Goal: Task Accomplishment & Management: Manage account settings

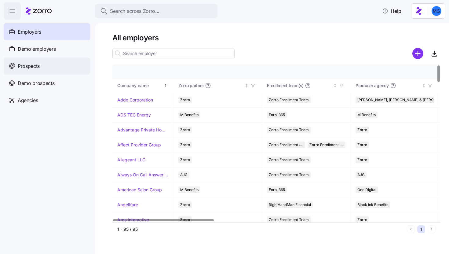
click at [48, 70] on div "Prospects" at bounding box center [47, 65] width 87 height 17
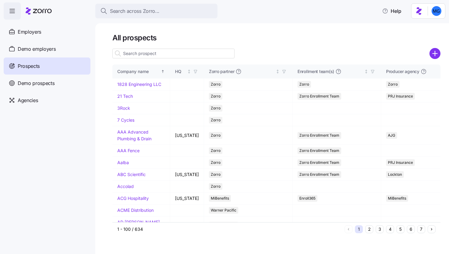
click at [58, 50] on div "Demo employers" at bounding box center [47, 48] width 87 height 17
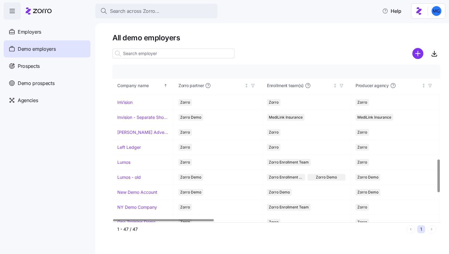
scroll to position [451, 0]
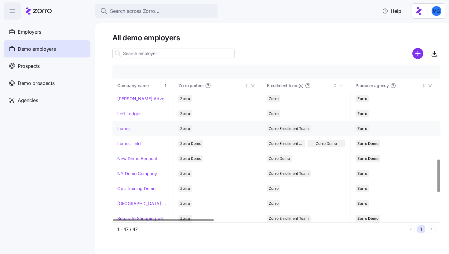
click at [126, 129] on link "Lumos" at bounding box center [123, 129] width 13 height 6
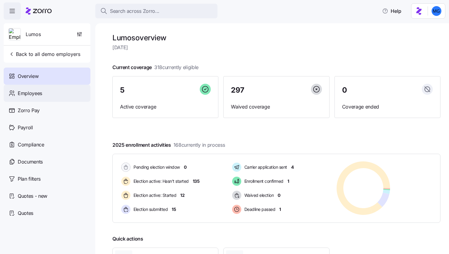
click at [51, 99] on div "Employees" at bounding box center [47, 93] width 87 height 17
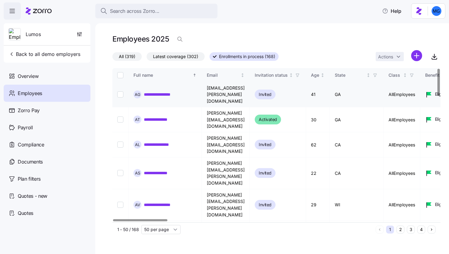
click at [168, 91] on link "**********" at bounding box center [163, 94] width 38 height 6
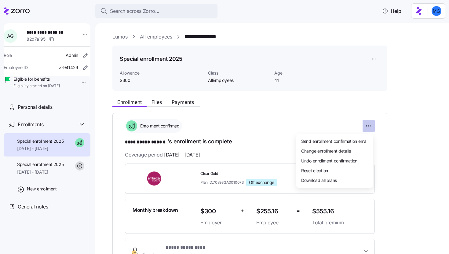
click at [370, 128] on html "**********" at bounding box center [224, 125] width 449 height 250
click at [335, 173] on div "Reset election" at bounding box center [335, 171] width 72 height 10
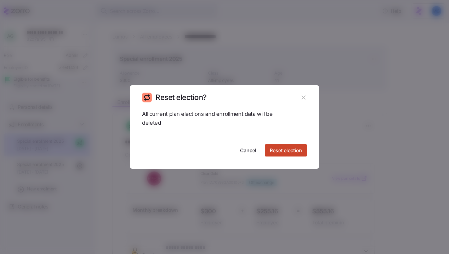
click at [288, 153] on span "Reset election" at bounding box center [286, 150] width 32 height 7
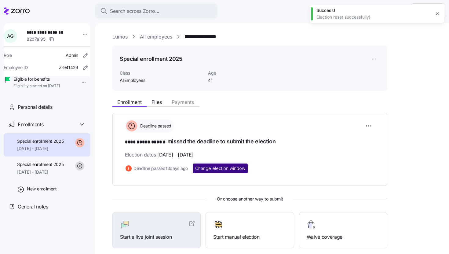
click at [217, 168] on span "Change election window" at bounding box center [220, 168] width 50 height 6
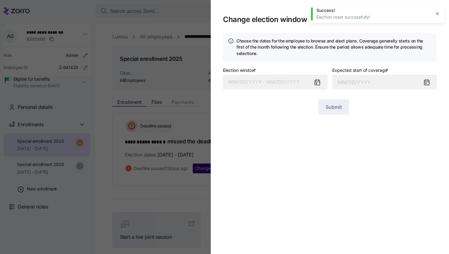
type input "October 1, 2025"
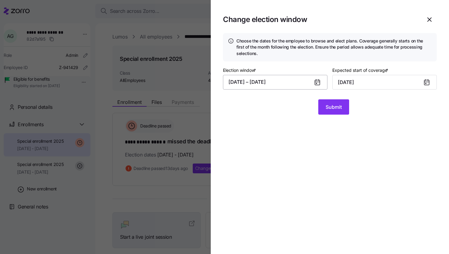
click at [301, 80] on button "08/14/2025 – 08/28/2025" at bounding box center [275, 82] width 105 height 15
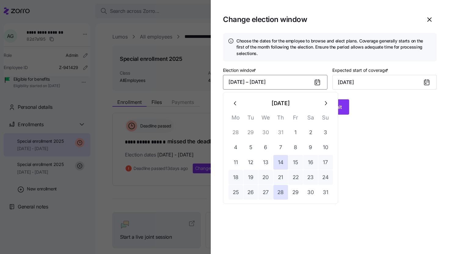
click at [331, 106] on button "button" at bounding box center [326, 103] width 15 height 15
click at [329, 105] on icon "button" at bounding box center [326, 103] width 7 height 7
click at [237, 100] on button "button" at bounding box center [235, 103] width 15 height 15
click at [237, 132] on button "1" at bounding box center [236, 132] width 15 height 15
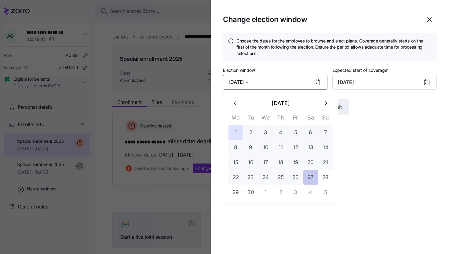
click at [315, 177] on button "27" at bounding box center [311, 177] width 15 height 15
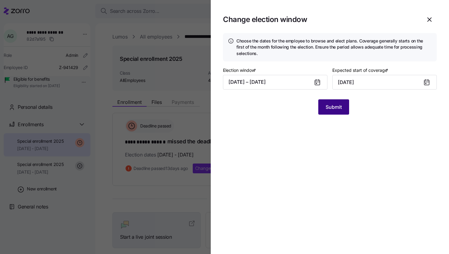
click at [327, 113] on button "Submit" at bounding box center [334, 106] width 31 height 15
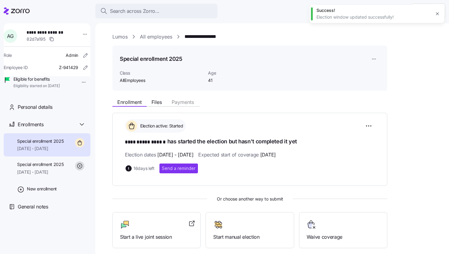
click at [120, 39] on link "Lumos" at bounding box center [120, 37] width 15 height 8
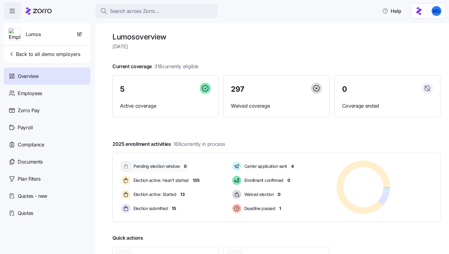
scroll to position [1, 0]
click at [51, 96] on div "Employees" at bounding box center [47, 93] width 87 height 17
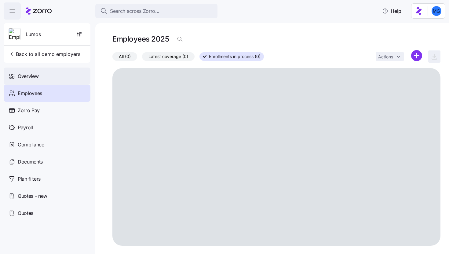
click at [50, 84] on div "Overview" at bounding box center [47, 76] width 87 height 17
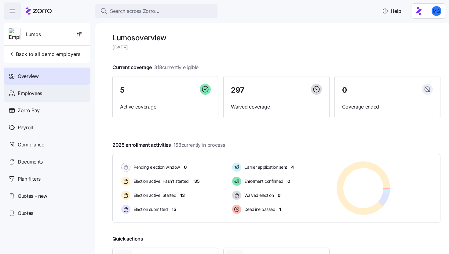
click at [54, 94] on div "Employees" at bounding box center [47, 93] width 87 height 17
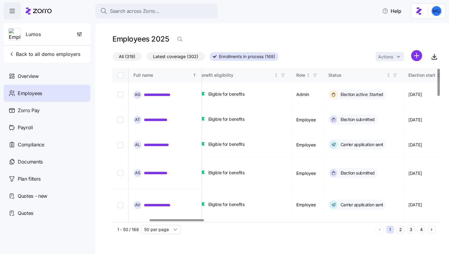
scroll to position [0, 236]
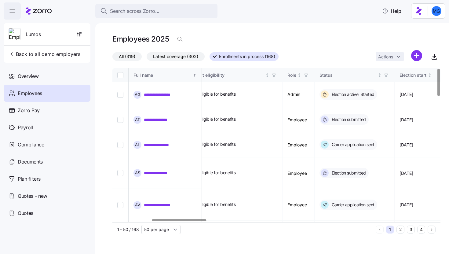
click at [202, 221] on div at bounding box center [179, 220] width 54 height 2
drag, startPoint x: 200, startPoint y: 222, endPoint x: 214, endPoint y: 222, distance: 13.5
click at [214, 222] on div "**********" at bounding box center [277, 152] width 328 height 168
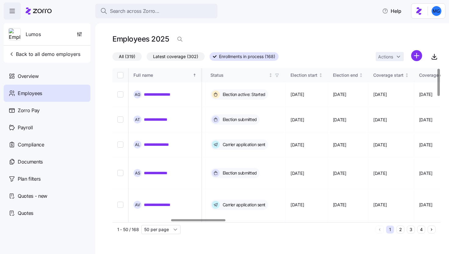
scroll to position [0, 352]
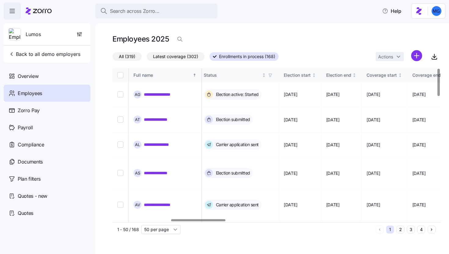
click at [216, 220] on div at bounding box center [198, 220] width 54 height 2
click at [268, 235] on div "1 - 50 / 168 50 per page 1 2 3 4" at bounding box center [277, 229] width 328 height 14
click at [273, 76] on icon "button" at bounding box center [270, 75] width 4 height 4
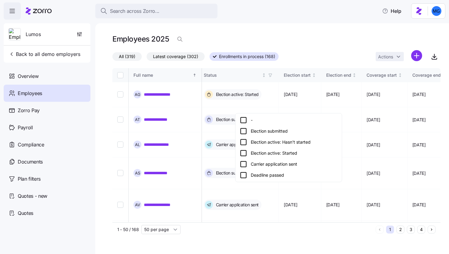
click at [283, 146] on div "Election active: Hasn't started" at bounding box center [289, 142] width 98 height 7
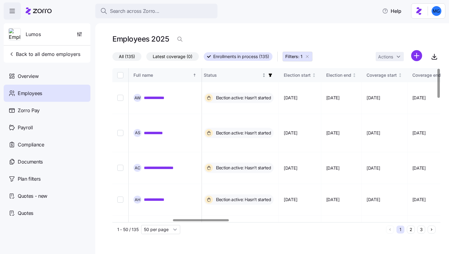
click at [274, 78] on span "button" at bounding box center [270, 75] width 7 height 7
click at [323, 105] on icon "button" at bounding box center [322, 103] width 5 height 6
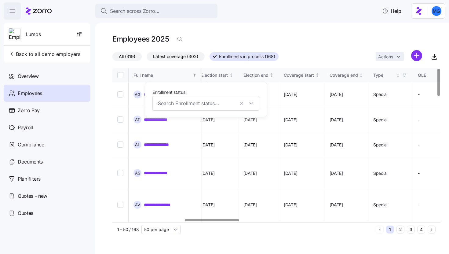
scroll to position [0, 478]
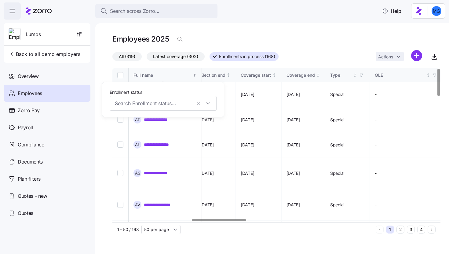
click at [236, 221] on div at bounding box center [219, 220] width 54 height 2
click at [201, 102] on icon "button" at bounding box center [198, 103] width 5 height 6
click at [305, 59] on div "All (319) Latest coverage (302) Enrollments in process (168) Actions" at bounding box center [277, 56] width 328 height 13
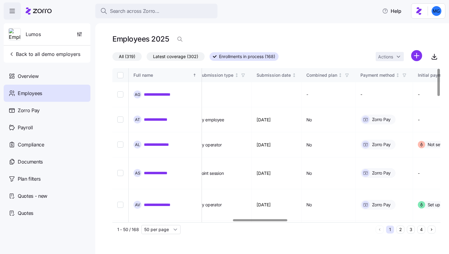
scroll to position [0, 731]
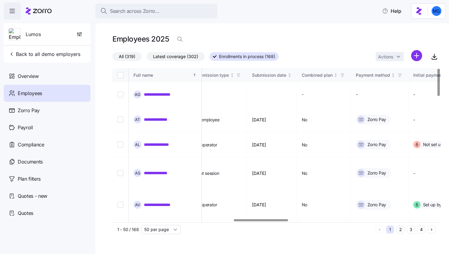
click at [261, 222] on div at bounding box center [275, 221] width 325 height 4
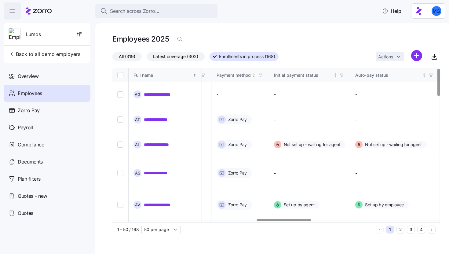
scroll to position [0, 889]
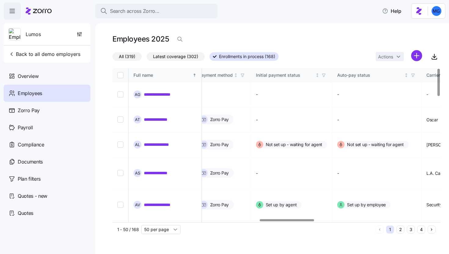
click at [311, 221] on div at bounding box center [287, 220] width 54 height 2
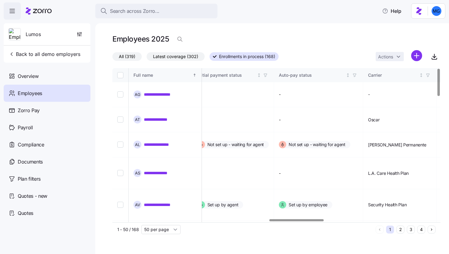
scroll to position [0, 953]
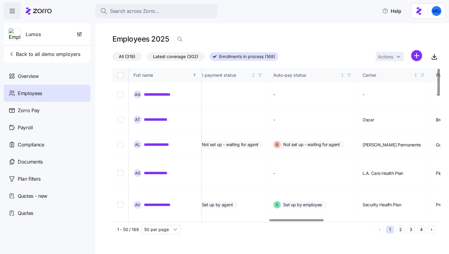
click at [313, 221] on div at bounding box center [297, 220] width 54 height 2
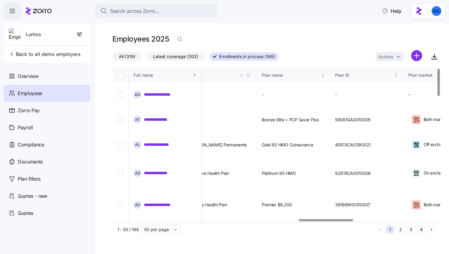
scroll to position [0, 1125]
click at [320, 221] on div at bounding box center [326, 220] width 54 height 2
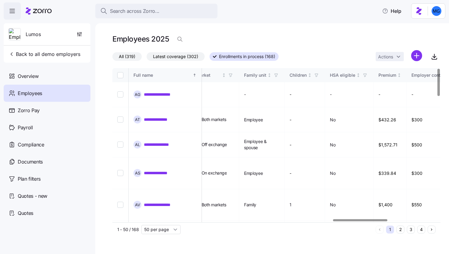
scroll to position [0, 1351]
click at [377, 221] on div at bounding box center [363, 220] width 54 height 2
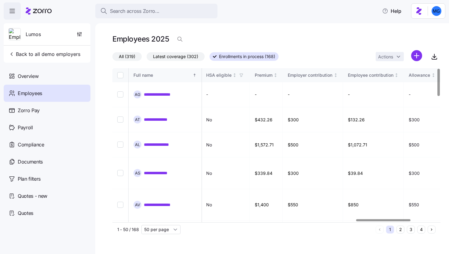
scroll to position [0, 1489]
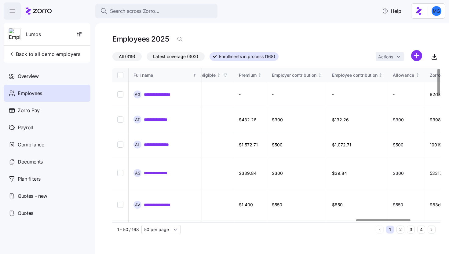
click at [374, 221] on div at bounding box center [384, 220] width 54 height 2
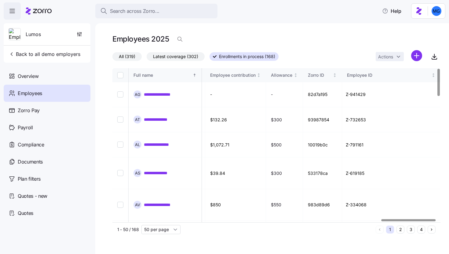
scroll to position [0, 1630]
click at [406, 221] on div at bounding box center [410, 220] width 54 height 2
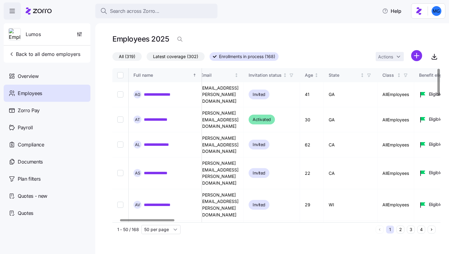
scroll to position [0, 0]
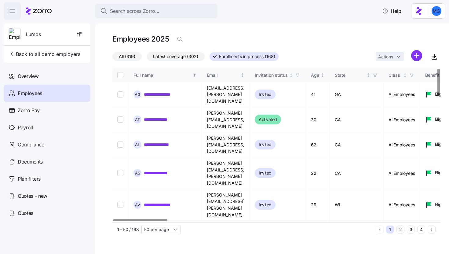
click at [123, 221] on div at bounding box center [140, 220] width 54 height 2
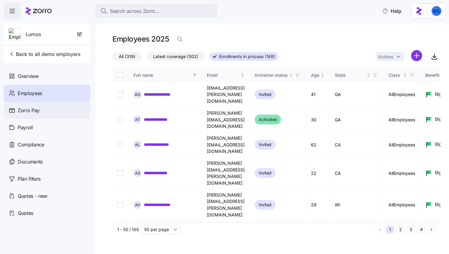
click at [39, 112] on span "Zorro Pay" at bounding box center [29, 111] width 22 height 8
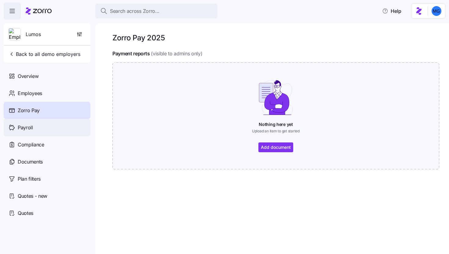
click at [28, 132] on div "Payroll" at bounding box center [47, 127] width 87 height 17
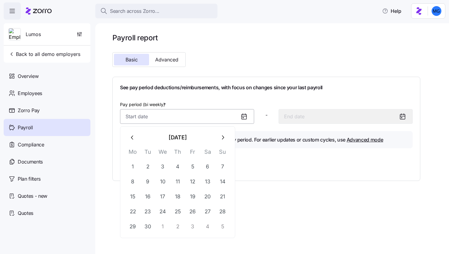
click at [203, 116] on input "Pay period (bi weekly) *" at bounding box center [187, 116] width 134 height 15
click at [132, 166] on button "1" at bounding box center [133, 167] width 15 height 15
type input "September 1, 2025"
type input "September 14, 2025"
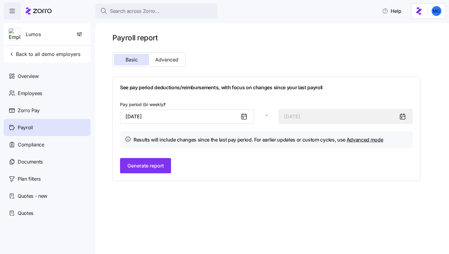
click at [170, 66] on div "Basic Advanced" at bounding box center [149, 59] width 73 height 15
click at [169, 64] on button "Advanced" at bounding box center [166, 60] width 35 height 12
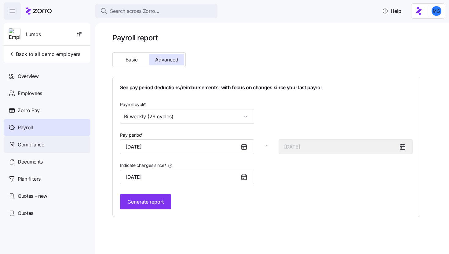
click at [49, 146] on div "Compliance" at bounding box center [47, 144] width 87 height 17
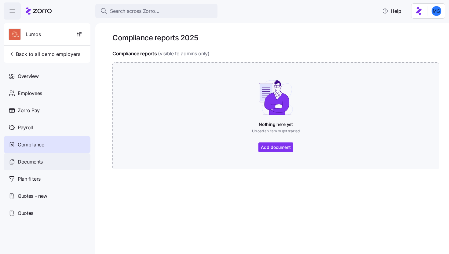
click at [42, 166] on div "Documents" at bounding box center [47, 161] width 87 height 17
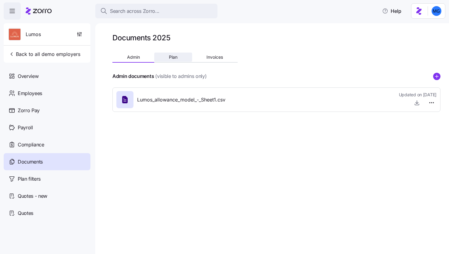
click at [171, 58] on span "Plan" at bounding box center [173, 57] width 9 height 4
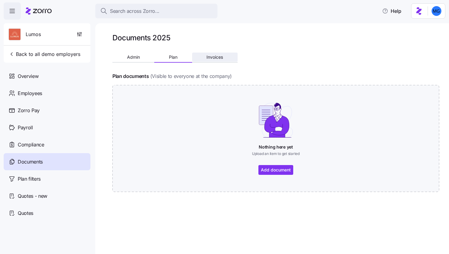
click at [211, 56] on span "Invoices" at bounding box center [215, 57] width 17 height 4
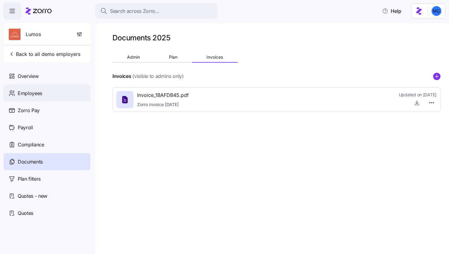
click at [47, 99] on div "Employees" at bounding box center [47, 93] width 87 height 17
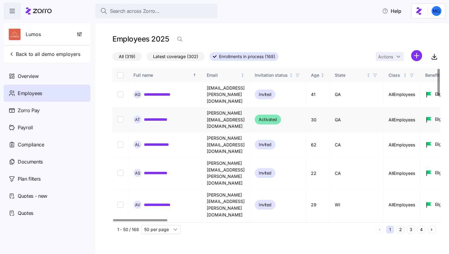
click at [150, 116] on link "**********" at bounding box center [157, 119] width 27 height 6
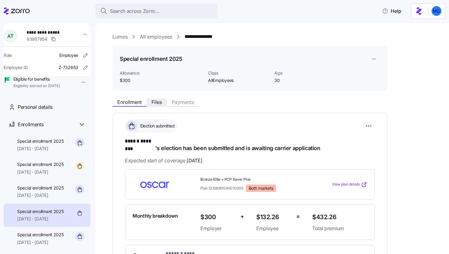
click at [157, 104] on span "Files" at bounding box center [157, 102] width 10 height 5
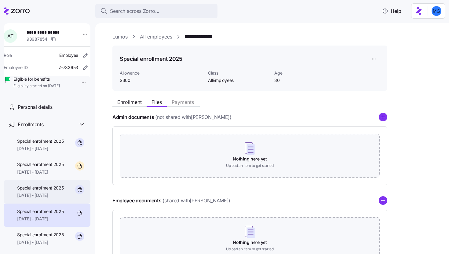
click at [43, 191] on span "Special enrollment 2025" at bounding box center [40, 188] width 47 height 6
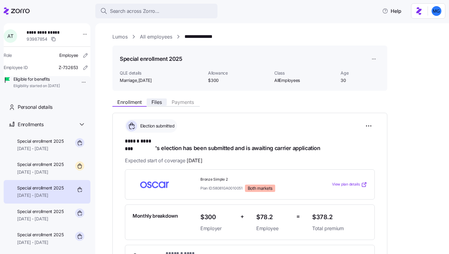
click at [154, 103] on span "Files" at bounding box center [157, 102] width 10 height 5
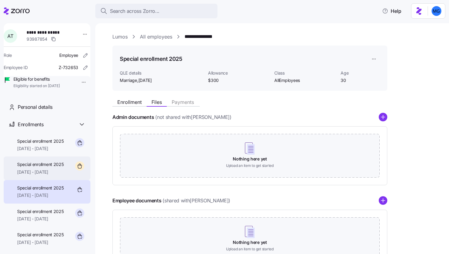
click at [51, 175] on span "[DATE] - [DATE]" at bounding box center [40, 172] width 47 height 6
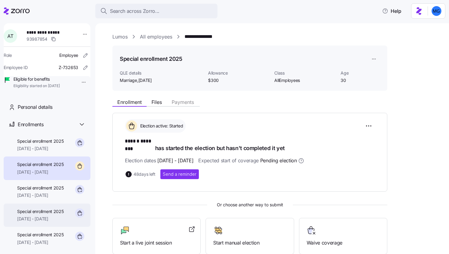
click at [46, 222] on span "08/01/2025 - 12/31/2025" at bounding box center [40, 219] width 47 height 6
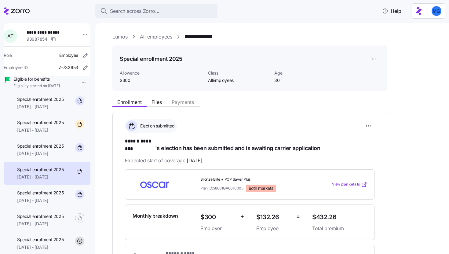
scroll to position [72, 0]
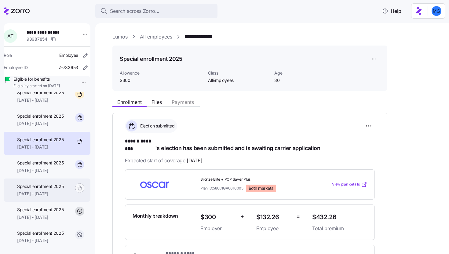
click at [42, 197] on span "08/01/2025 - 12/31/2025" at bounding box center [40, 194] width 47 height 6
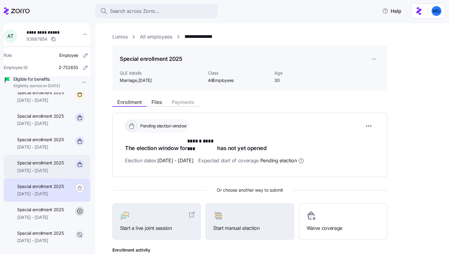
click at [41, 174] on span "08/01/2025 - 12/31/2025" at bounding box center [40, 171] width 47 height 6
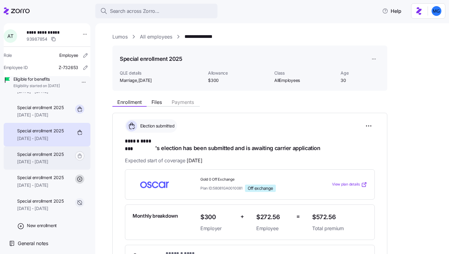
scroll to position [113, 0]
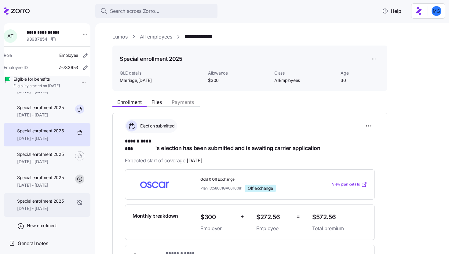
click at [45, 202] on span "Special enrollment 2025" at bounding box center [40, 201] width 47 height 6
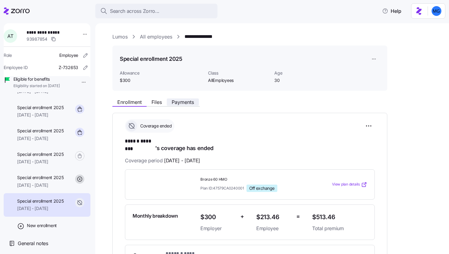
click at [183, 105] on span "Payments" at bounding box center [183, 102] width 22 height 5
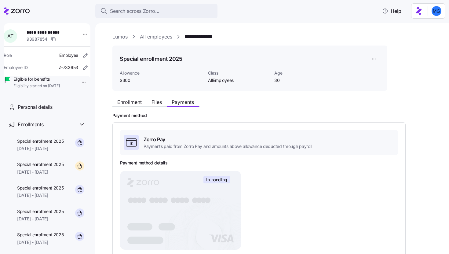
click at [154, 37] on link "All employees" at bounding box center [156, 37] width 32 height 8
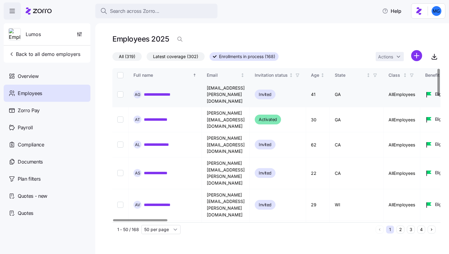
click at [154, 91] on link "**********" at bounding box center [163, 94] width 38 height 6
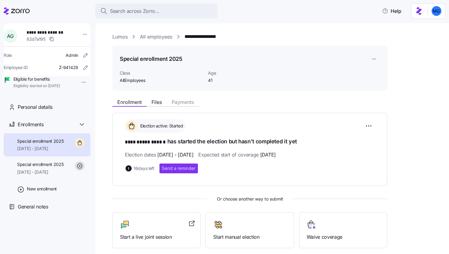
drag, startPoint x: 160, startPoint y: 154, endPoint x: 214, endPoint y: 155, distance: 54.8
click at [214, 155] on div "Election dates 09/01/2025 - 09/27/2025 Expected start of coverage 10/01/2025" at bounding box center [250, 155] width 250 height 8
drag, startPoint x: 283, startPoint y: 155, endPoint x: 307, endPoint y: 154, distance: 23.6
click at [307, 154] on div "Election dates 09/01/2025 - 09/27/2025 Expected start of coverage 10/01/2025" at bounding box center [250, 155] width 250 height 8
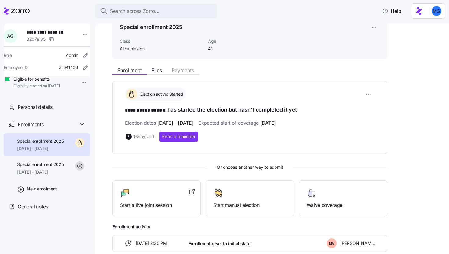
scroll to position [40, 0]
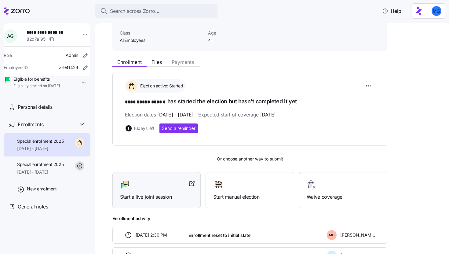
click at [161, 194] on span "Start a live joint session" at bounding box center [156, 197] width 73 height 8
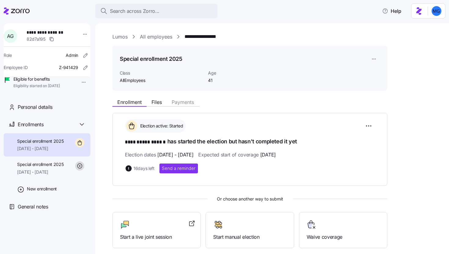
click at [121, 36] on link "Lumos" at bounding box center [120, 37] width 15 height 8
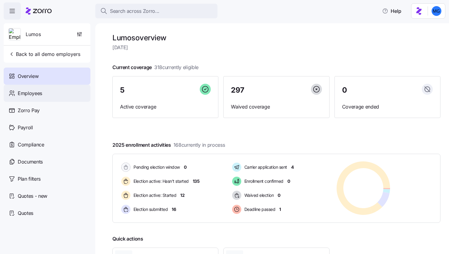
click at [17, 91] on div "Employees" at bounding box center [47, 93] width 87 height 17
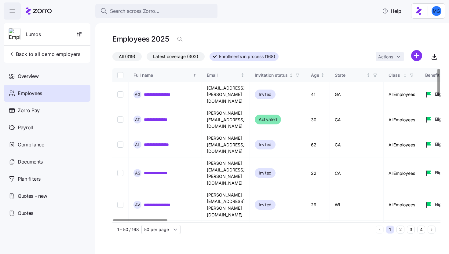
click at [300, 76] on icon "button" at bounding box center [298, 75] width 4 height 4
click at [333, 57] on div "All (319) Latest coverage (302) Enrollments in process (168) Actions" at bounding box center [277, 56] width 328 height 13
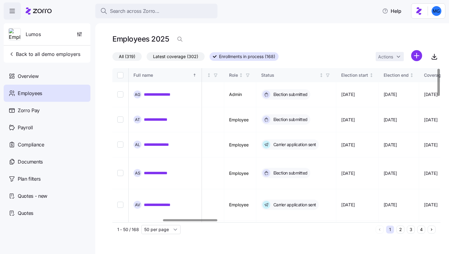
scroll to position [0, 303]
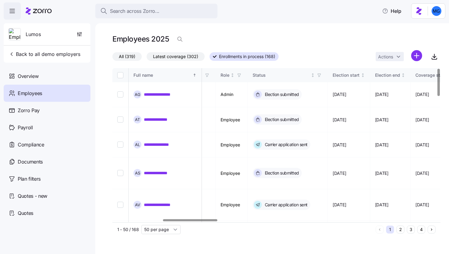
click at [210, 221] on div at bounding box center [190, 220] width 54 height 2
click at [322, 75] on icon "button" at bounding box center [319, 75] width 4 height 4
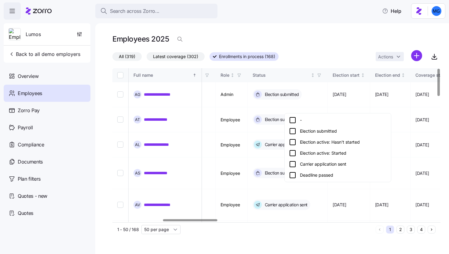
click at [318, 139] on div "Election active: Hasn't started" at bounding box center [338, 142] width 98 height 7
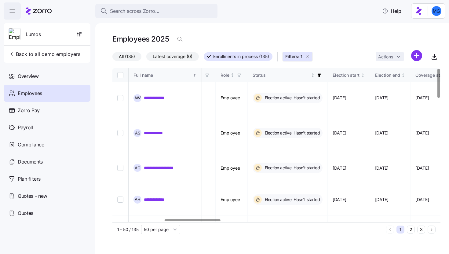
click at [120, 76] on input "Select all records" at bounding box center [120, 75] width 6 height 6
checkbox input "true"
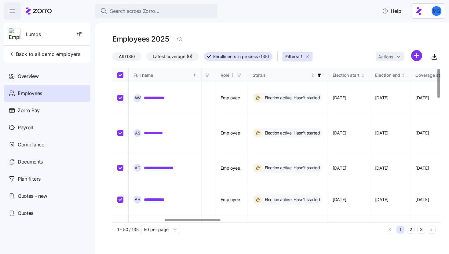
checkbox input "true"
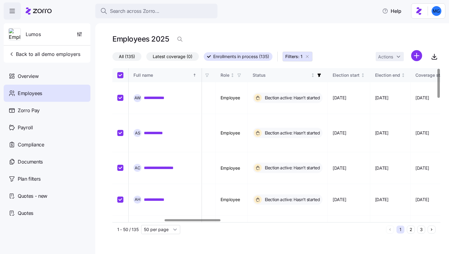
checkbox input "true"
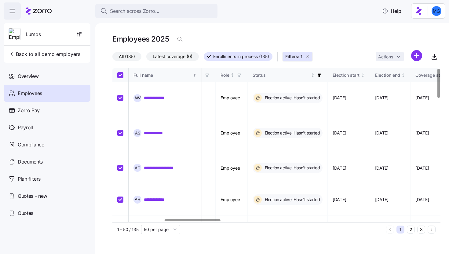
checkbox input "true"
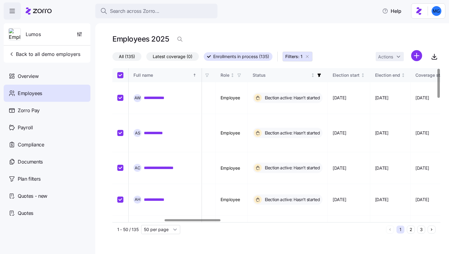
checkbox input "true"
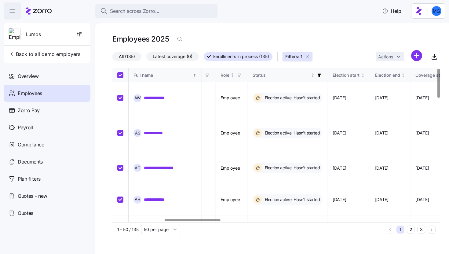
checkbox input "true"
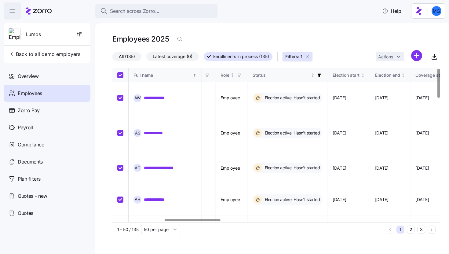
checkbox input "true"
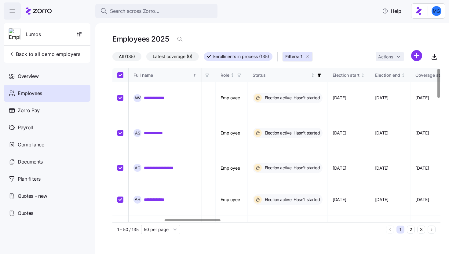
checkbox input "true"
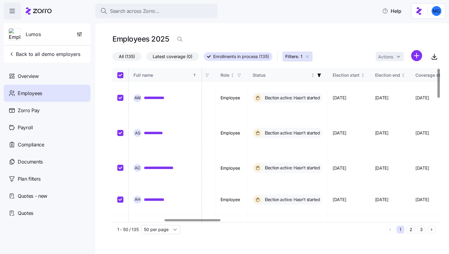
checkbox input "true"
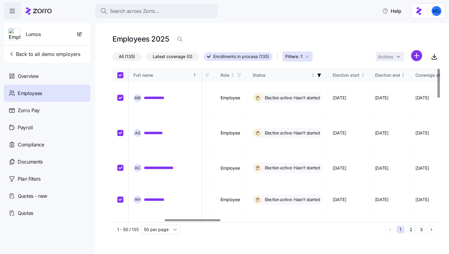
checkbox input "true"
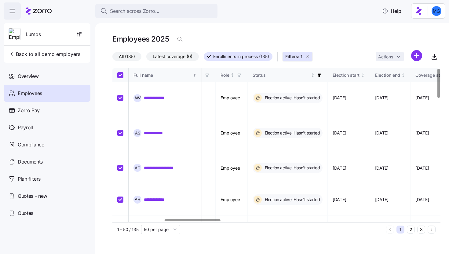
checkbox input "true"
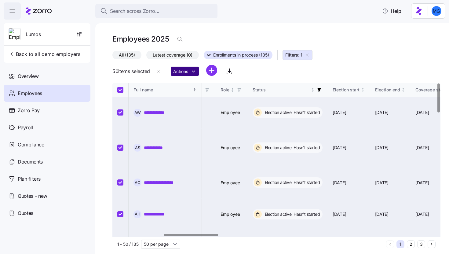
click at [194, 71] on html "**********" at bounding box center [224, 125] width 449 height 250
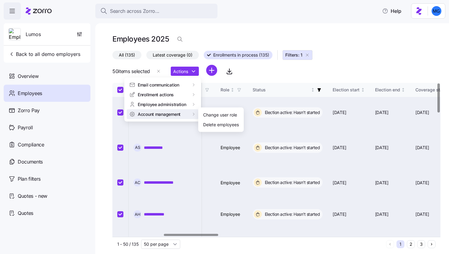
click at [250, 78] on html "**********" at bounding box center [224, 125] width 449 height 250
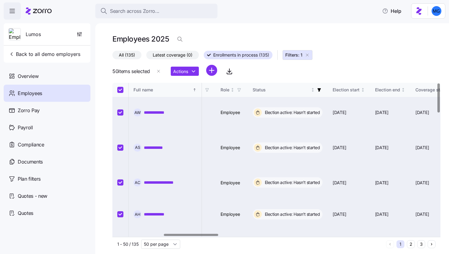
click at [276, 71] on div "All (135) Latest coverage (0) Enrollments in process (135) Filters: 1 50 items …" at bounding box center [277, 64] width 328 height 28
click at [122, 109] on input "Select record 1" at bounding box center [120, 112] width 6 height 6
checkbox input "false"
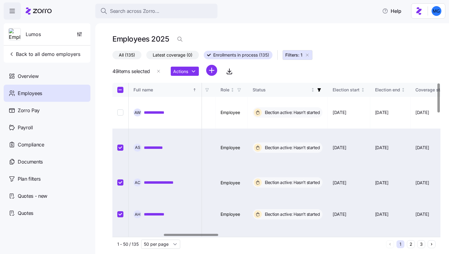
click at [123, 87] on input "Select all records" at bounding box center [120, 90] width 6 height 6
checkbox input "true"
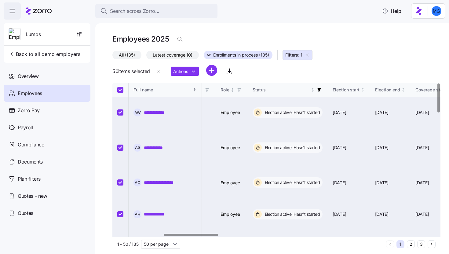
click at [121, 89] on input "Select all records" at bounding box center [120, 90] width 6 height 6
checkbox input "false"
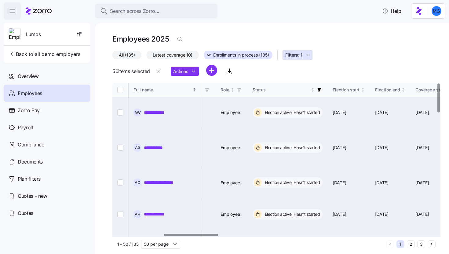
checkbox input "false"
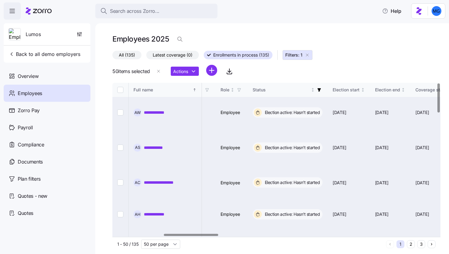
checkbox input "false"
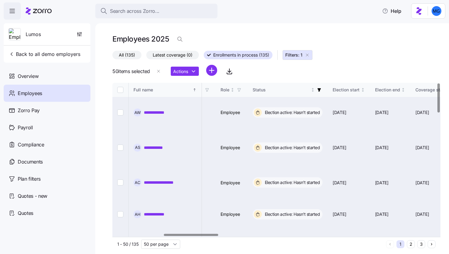
checkbox input "false"
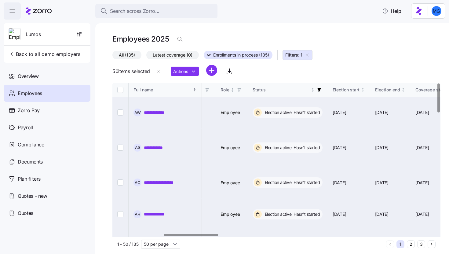
checkbox input "false"
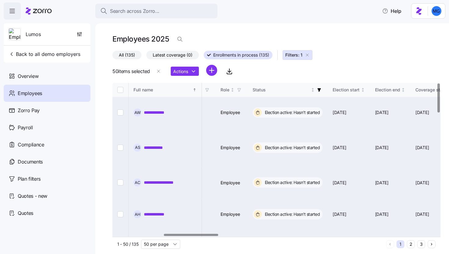
checkbox input "false"
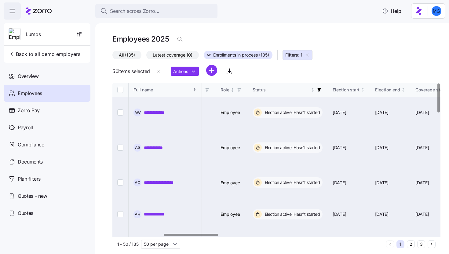
checkbox input "false"
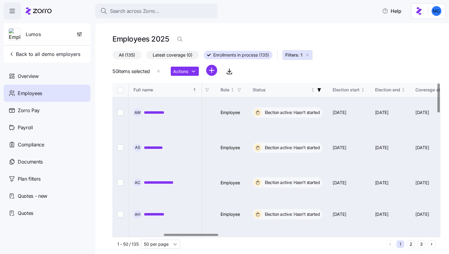
checkbox input "false"
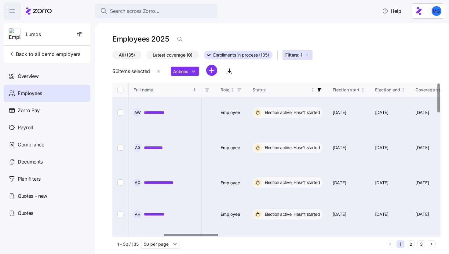
checkbox input "false"
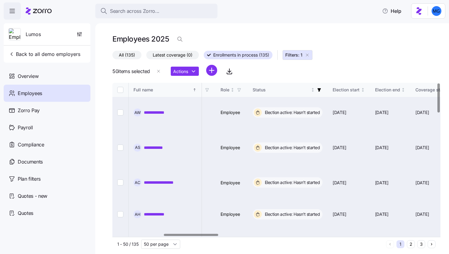
checkbox input "false"
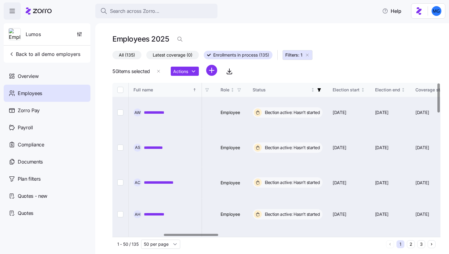
checkbox input "false"
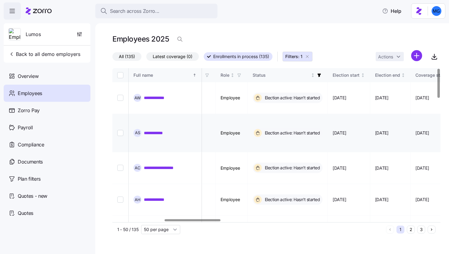
click at [121, 130] on input "Select record 2" at bounding box center [120, 133] width 6 height 6
checkbox input "true"
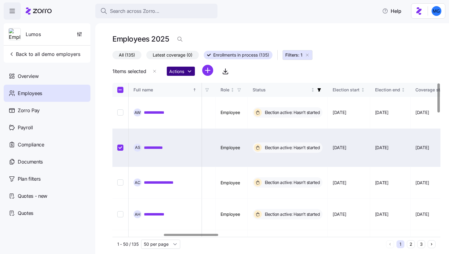
click at [190, 74] on html "**********" at bounding box center [224, 125] width 449 height 250
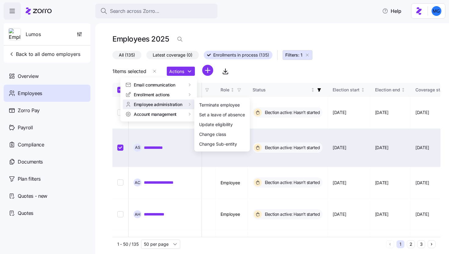
click at [294, 72] on html "**********" at bounding box center [224, 125] width 449 height 250
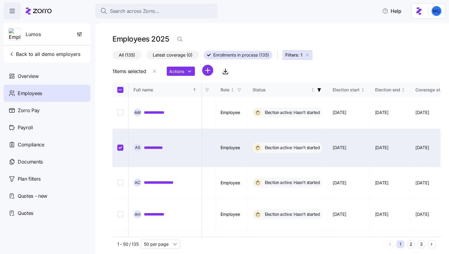
click at [310, 56] on icon "button" at bounding box center [307, 55] width 5 height 5
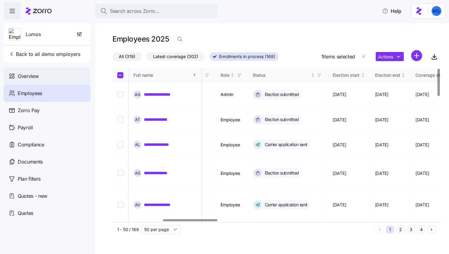
click at [67, 72] on div "Overview" at bounding box center [47, 76] width 87 height 17
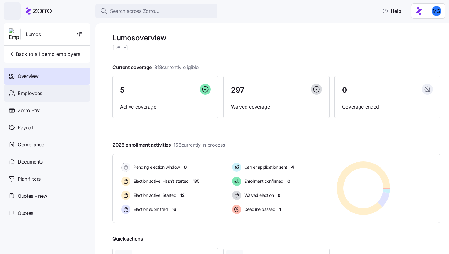
click at [57, 98] on div "Employees" at bounding box center [47, 93] width 87 height 17
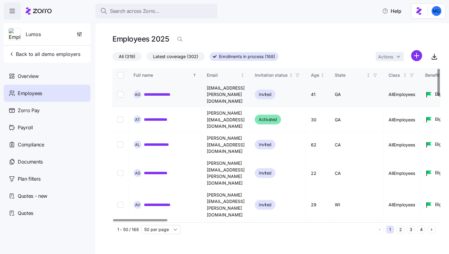
click at [160, 91] on link "**********" at bounding box center [163, 94] width 38 height 6
click at [166, 157] on td "**********" at bounding box center [165, 173] width 73 height 32
click at [156, 170] on link "**********" at bounding box center [160, 173] width 33 height 6
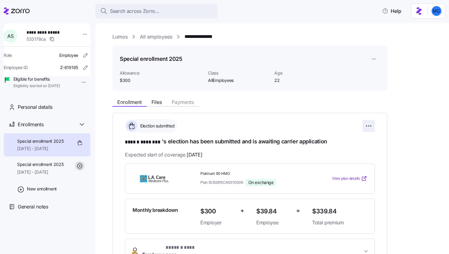
click at [368, 127] on html "**********" at bounding box center [224, 125] width 449 height 250
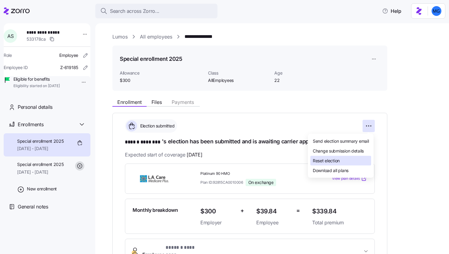
click at [344, 158] on div "Reset election" at bounding box center [341, 161] width 61 height 10
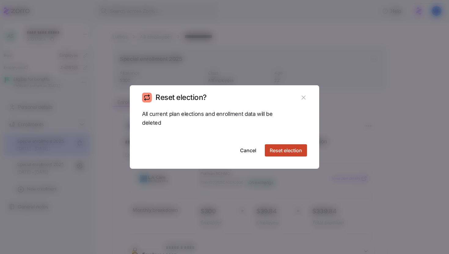
click at [278, 147] on span "Reset election" at bounding box center [286, 150] width 32 height 7
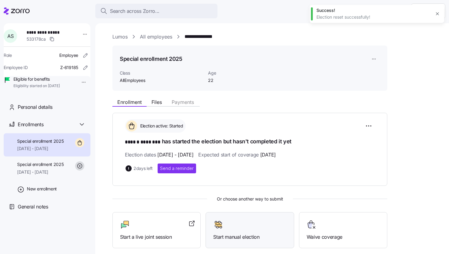
click at [252, 236] on span "Start manual election" at bounding box center [249, 237] width 73 height 8
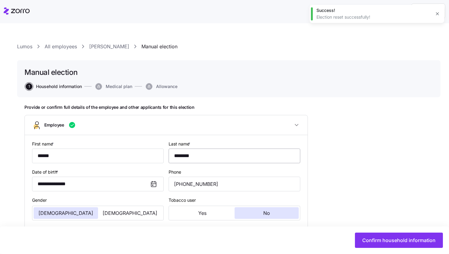
type input "AllEmployees"
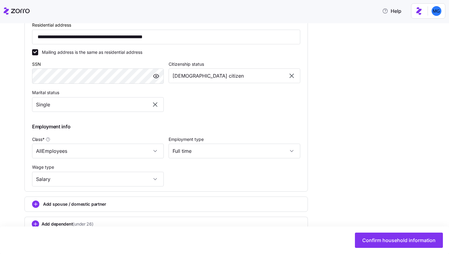
scroll to position [249, 0]
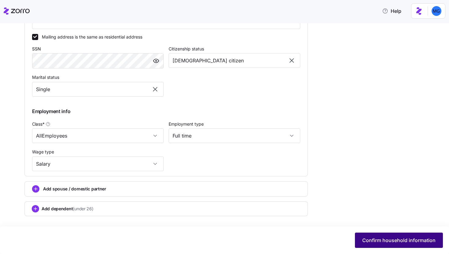
click at [384, 245] on button "Confirm household information" at bounding box center [399, 240] width 88 height 15
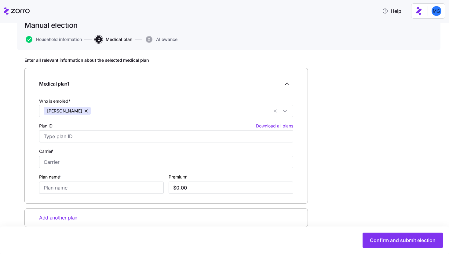
scroll to position [58, 0]
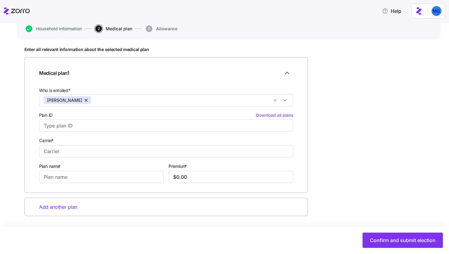
click at [142, 210] on div "Add another plan" at bounding box center [166, 207] width 284 height 19
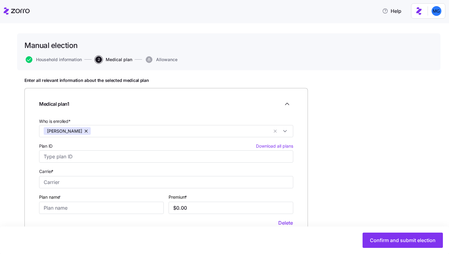
scroll to position [44, 0]
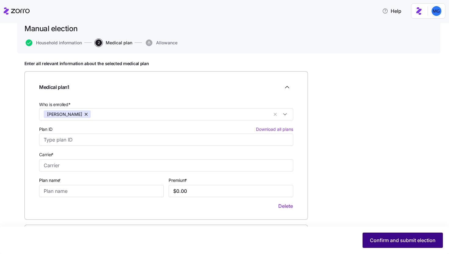
click at [376, 240] on span "Confirm and submit election" at bounding box center [403, 240] width 66 height 7
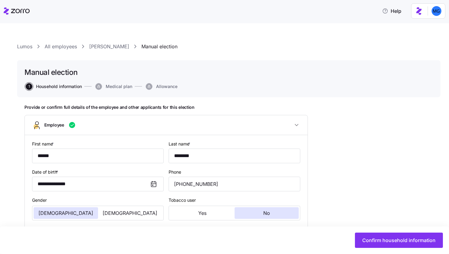
click at [31, 46] on link "Lumos" at bounding box center [24, 47] width 15 height 8
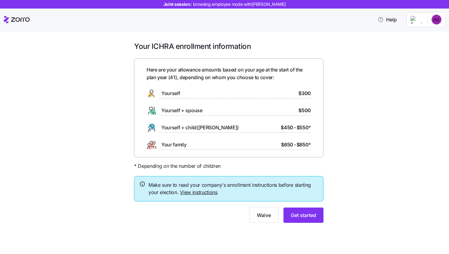
click at [210, 194] on link "View instructions" at bounding box center [199, 192] width 38 height 6
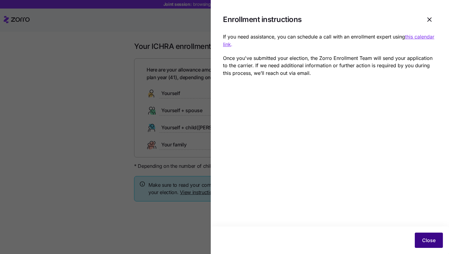
click at [434, 240] on span "Close" at bounding box center [429, 240] width 13 height 7
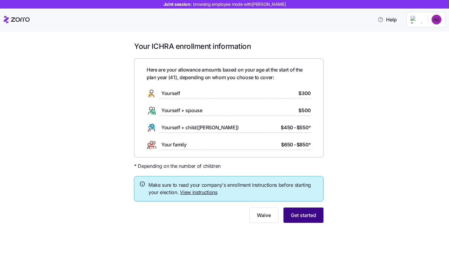
click at [306, 215] on span "Get started" at bounding box center [303, 215] width 25 height 7
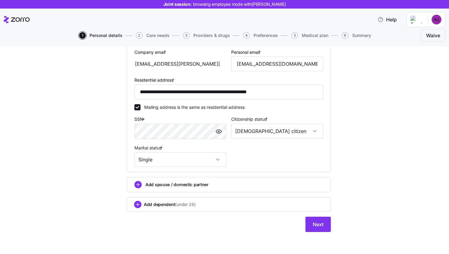
scroll to position [178, 0]
click at [324, 227] on button "Next" at bounding box center [318, 224] width 25 height 15
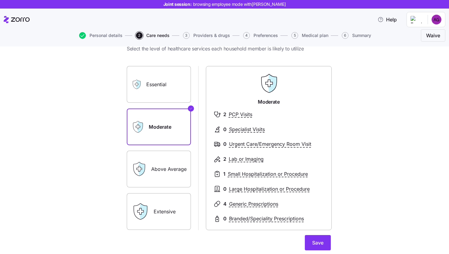
scroll to position [24, 0]
click at [141, 205] on icon at bounding box center [143, 211] width 7 height 16
click at [160, 215] on label "Extensive" at bounding box center [159, 211] width 64 height 37
click at [0, 0] on input "Extensive" at bounding box center [0, 0] width 0 height 0
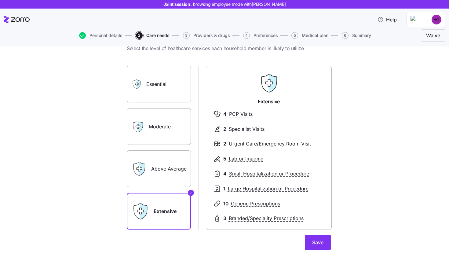
click at [152, 90] on label "Essential" at bounding box center [159, 84] width 64 height 37
click at [0, 0] on input "Essential" at bounding box center [0, 0] width 0 height 0
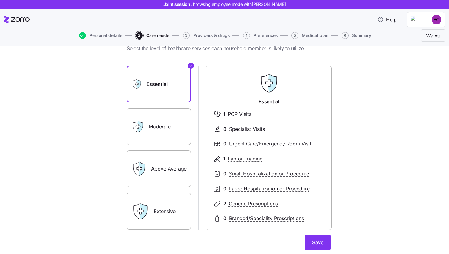
click at [175, 127] on label "Moderate" at bounding box center [159, 126] width 64 height 37
click at [0, 0] on input "Moderate" at bounding box center [0, 0] width 0 height 0
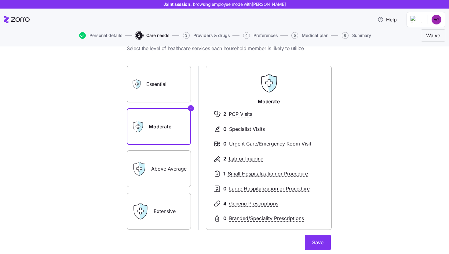
click at [177, 163] on label "Above Average" at bounding box center [159, 168] width 64 height 37
click at [0, 0] on input "Above Average" at bounding box center [0, 0] width 0 height 0
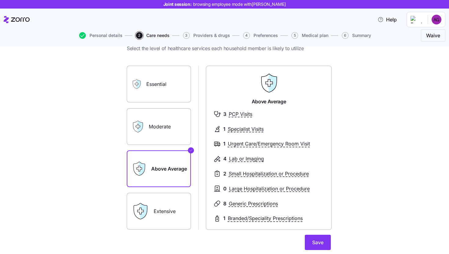
click at [176, 120] on label "Moderate" at bounding box center [159, 126] width 64 height 37
click at [0, 0] on input "Moderate" at bounding box center [0, 0] width 0 height 0
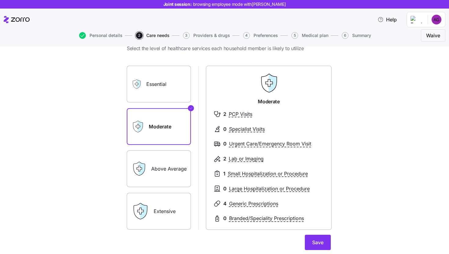
click at [158, 172] on label "Above Average" at bounding box center [159, 168] width 64 height 37
click at [0, 0] on input "Above Average" at bounding box center [0, 0] width 0 height 0
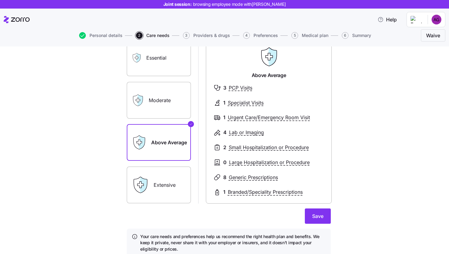
scroll to position [75, 0]
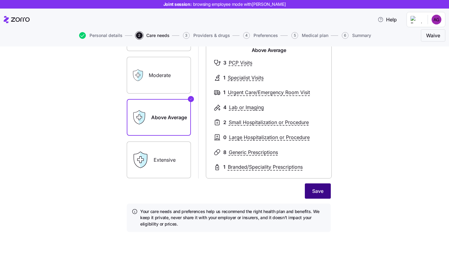
click at [320, 191] on span "Save" at bounding box center [317, 190] width 11 height 7
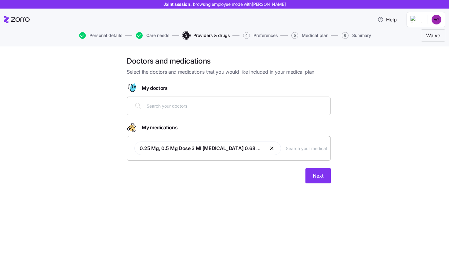
click at [257, 104] on input "text" at bounding box center [237, 105] width 180 height 7
type input "[PERSON_NAME]"
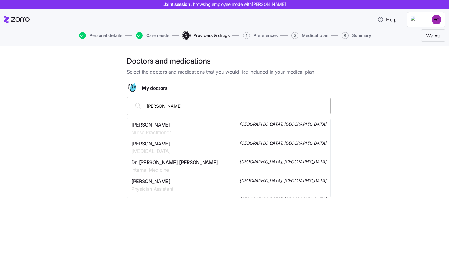
click at [213, 125] on div "[PERSON_NAME] Nurse Practitioner [GEOGRAPHIC_DATA], [GEOGRAPHIC_DATA]" at bounding box center [228, 128] width 195 height 15
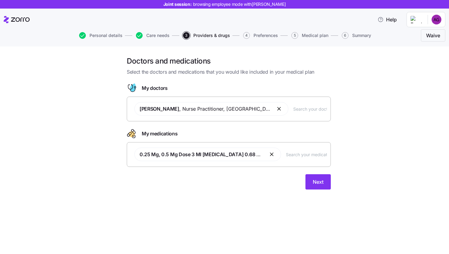
click at [314, 155] on input "text" at bounding box center [306, 154] width 41 height 7
click at [320, 178] on button "Next" at bounding box center [318, 181] width 25 height 15
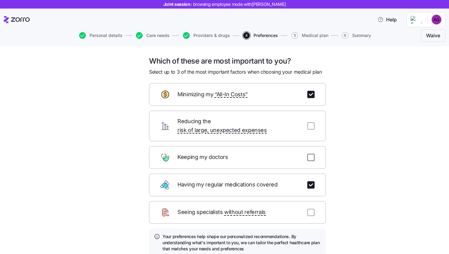
click at [309, 154] on input "checkbox" at bounding box center [311, 157] width 7 height 7
checkbox input "true"
click at [312, 96] on input "checkbox" at bounding box center [311, 94] width 7 height 7
checkbox input "false"
click at [309, 209] on input "checkbox" at bounding box center [311, 212] width 7 height 7
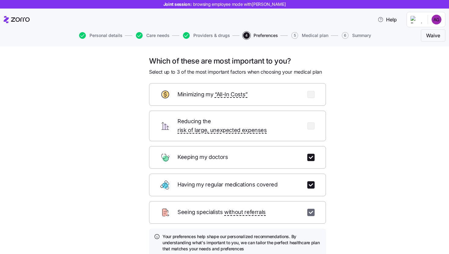
click at [309, 209] on input "checkbox" at bounding box center [311, 212] width 7 height 7
checkbox input "false"
click at [308, 94] on input "checkbox" at bounding box center [311, 94] width 7 height 7
checkbox input "true"
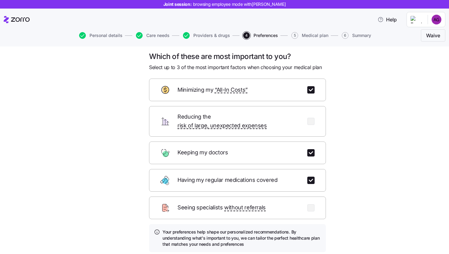
scroll to position [12, 0]
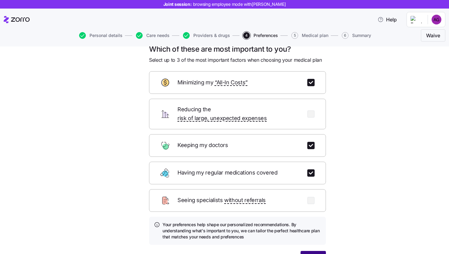
click at [312, 254] on span "Next" at bounding box center [313, 258] width 11 height 7
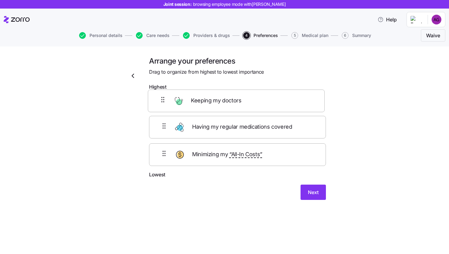
drag, startPoint x: 250, startPoint y: 164, endPoint x: 248, endPoint y: 98, distance: 65.5
click at [248, 100] on div "Having my regular medications covered Minimizing my “All-In Costs” Keeping my d…" at bounding box center [237, 132] width 177 height 78
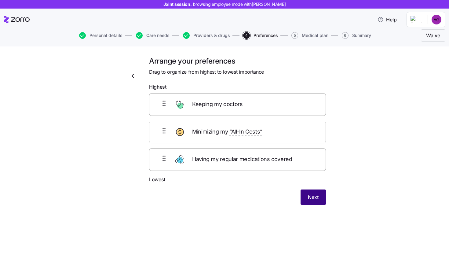
click at [314, 198] on span "Next" at bounding box center [313, 197] width 11 height 7
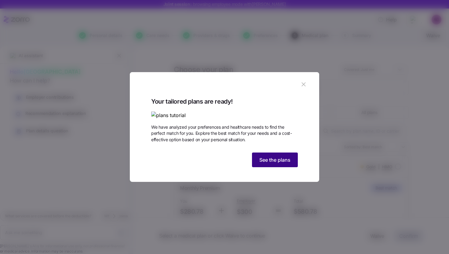
click at [277, 167] on button "See the plans" at bounding box center [275, 160] width 46 height 15
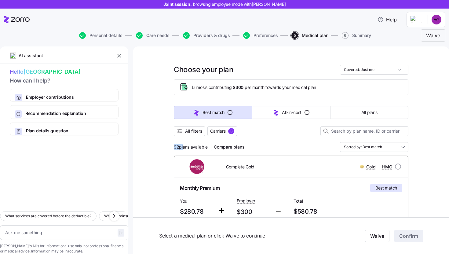
drag, startPoint x: 172, startPoint y: 146, endPoint x: 181, endPoint y: 147, distance: 8.6
click at [181, 147] on span "92 plans available" at bounding box center [191, 147] width 34 height 6
click at [298, 144] on div "92 plans available Compare plans Sorted by: Best match" at bounding box center [291, 147] width 235 height 10
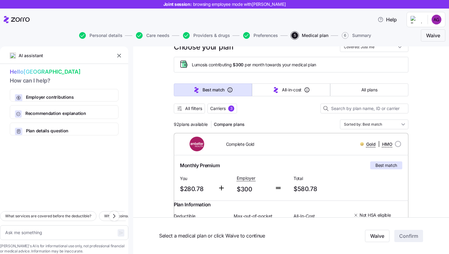
scroll to position [4, 0]
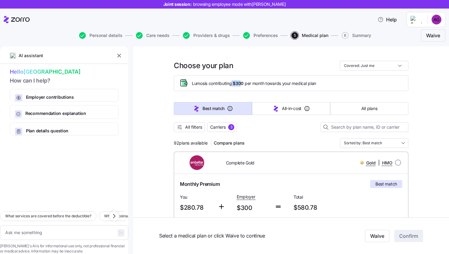
drag, startPoint x: 232, startPoint y: 83, endPoint x: 241, endPoint y: 84, distance: 8.9
click at [241, 84] on span "Lumos is contributing $300 per month towards your medical plan" at bounding box center [254, 83] width 124 height 6
click at [244, 85] on span "Lumos is contributing $300 per month towards your medical plan" at bounding box center [254, 83] width 124 height 6
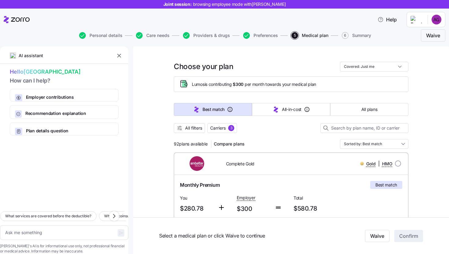
scroll to position [0, 0]
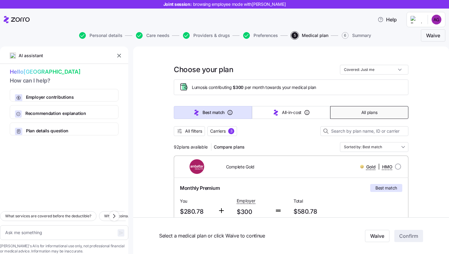
click at [353, 115] on button "All plans" at bounding box center [370, 112] width 78 height 13
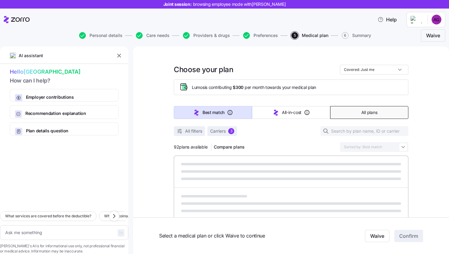
type textarea "x"
type input "Sorted by: Premium"
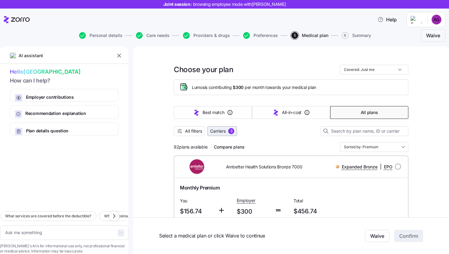
click at [230, 131] on div "3" at bounding box center [231, 131] width 6 height 6
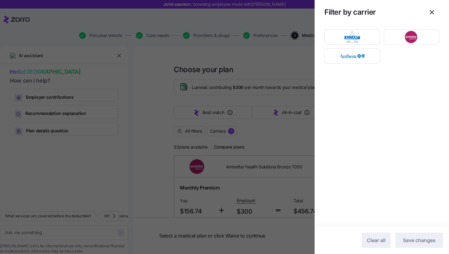
click at [273, 144] on div at bounding box center [224, 127] width 449 height 254
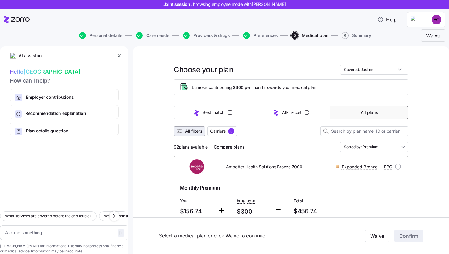
click at [189, 127] on button "All filters" at bounding box center [189, 131] width 31 height 10
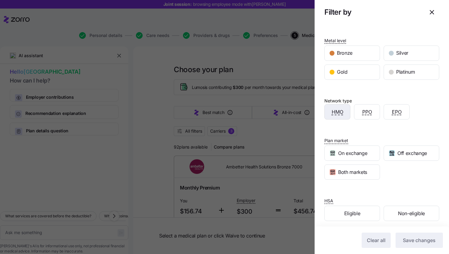
scroll to position [56, 0]
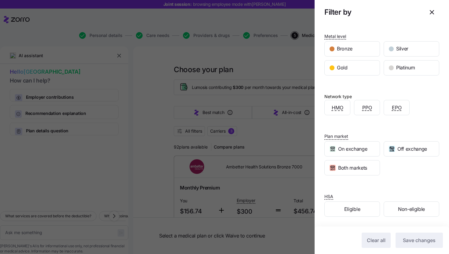
click at [274, 142] on div at bounding box center [224, 127] width 449 height 254
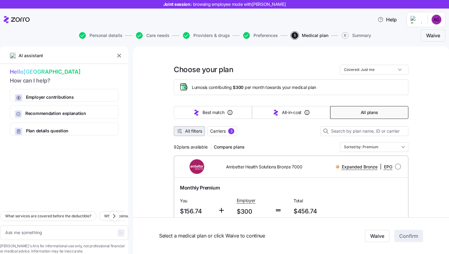
click at [190, 132] on span "All filters" at bounding box center [193, 131] width 17 height 6
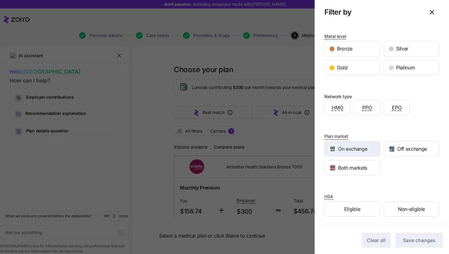
click at [346, 151] on span "On exchange" at bounding box center [352, 149] width 29 height 8
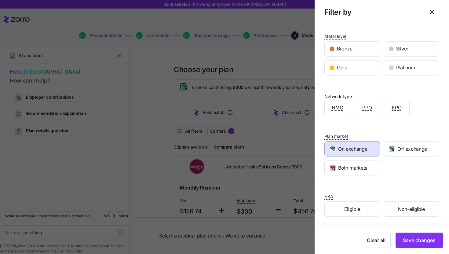
click at [287, 147] on div at bounding box center [224, 127] width 449 height 254
type textarea "x"
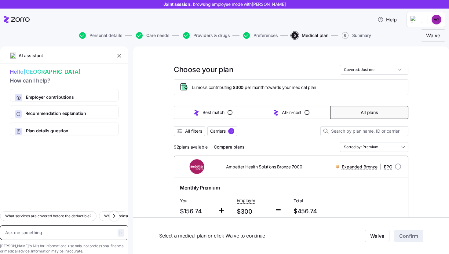
click at [46, 226] on textarea at bounding box center [64, 232] width 128 height 15
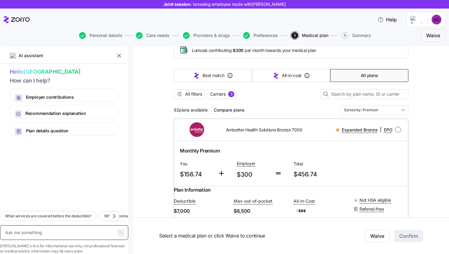
scroll to position [61, 0]
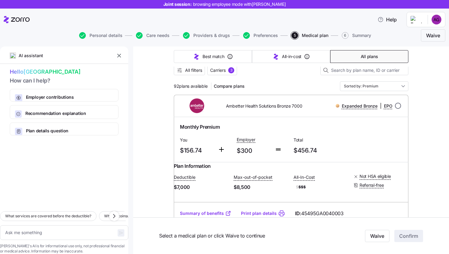
click at [396, 107] on input "radio" at bounding box center [398, 106] width 6 height 6
radio input "true"
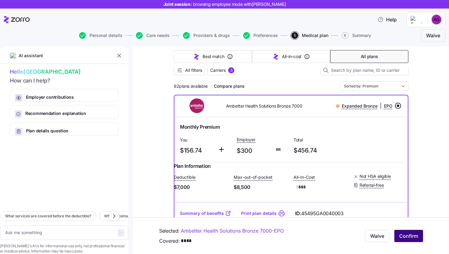
click at [411, 237] on span "Confirm" at bounding box center [409, 235] width 19 height 7
type textarea "x"
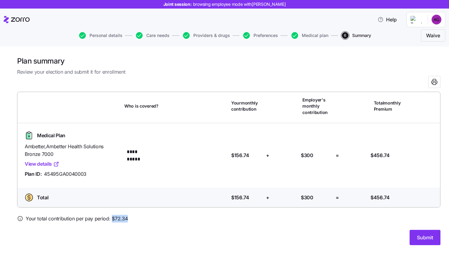
drag, startPoint x: 127, startPoint y: 219, endPoint x: 110, endPoint y: 219, distance: 16.8
click at [110, 219] on div "Your total contribution per pay period: $ 72.34" at bounding box center [229, 219] width 424 height 8
click at [276, 232] on div "Submit" at bounding box center [229, 237] width 424 height 15
click at [419, 232] on button "Submit" at bounding box center [425, 237] width 31 height 15
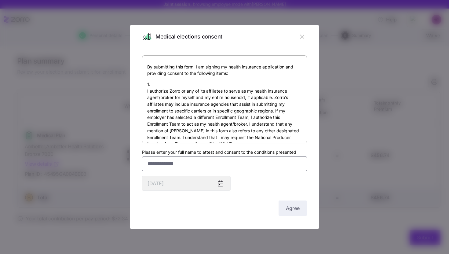
click at [257, 169] on input "Please enter your full name to attest and consent to the conditions presented" at bounding box center [224, 164] width 165 height 15
type input "*******"
click at [298, 208] on span "Agree" at bounding box center [293, 208] width 14 height 7
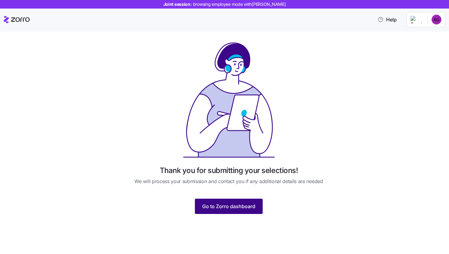
click at [245, 207] on span "Go to Zorro dashboard" at bounding box center [228, 206] width 53 height 7
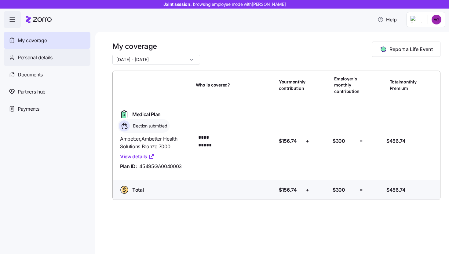
click at [55, 58] on div "Personal details" at bounding box center [47, 57] width 87 height 17
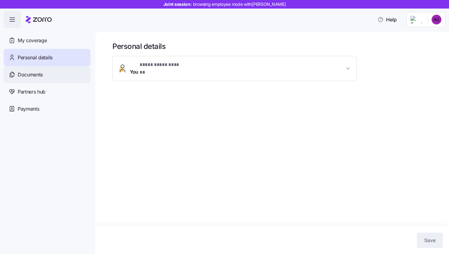
click at [38, 79] on div "Documents" at bounding box center [47, 74] width 87 height 17
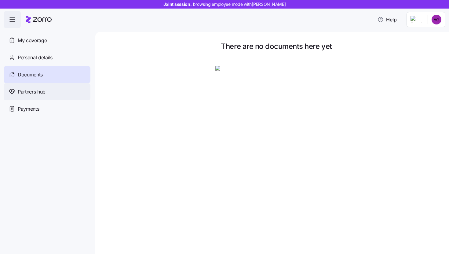
click at [52, 93] on div "Partners hub" at bounding box center [47, 91] width 87 height 17
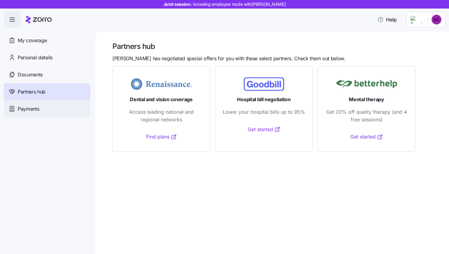
click at [54, 101] on div "Payments" at bounding box center [47, 108] width 87 height 17
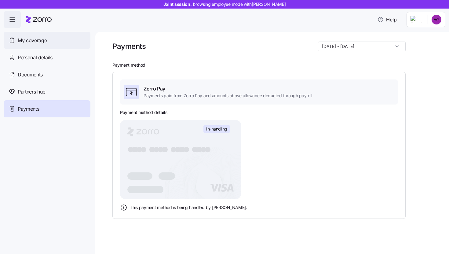
click at [69, 40] on div "My coverage" at bounding box center [47, 40] width 87 height 17
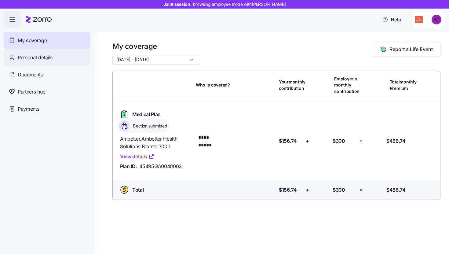
click at [31, 58] on span "Personal details" at bounding box center [35, 58] width 35 height 8
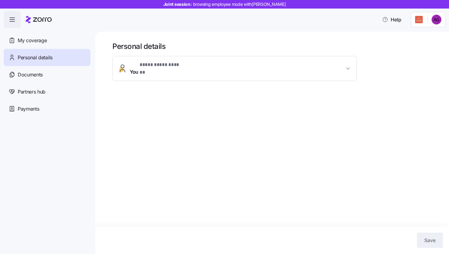
click at [233, 59] on button "**********" at bounding box center [235, 68] width 244 height 24
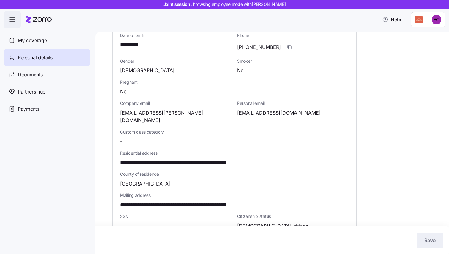
scroll to position [165, 0]
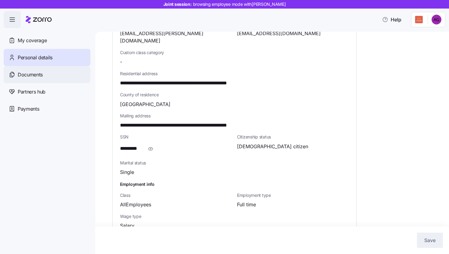
click at [44, 78] on div "Documents" at bounding box center [47, 74] width 87 height 17
